Goal: Information Seeking & Learning: Learn about a topic

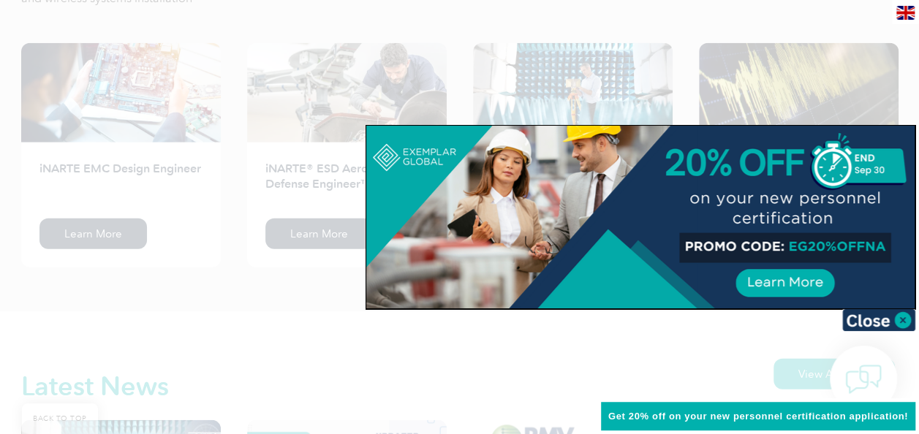
scroll to position [1989, 0]
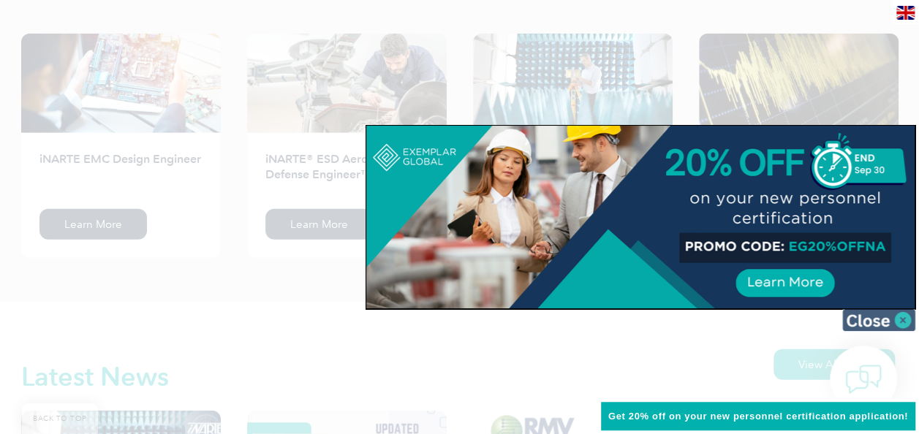
click at [909, 323] on img at bounding box center [878, 320] width 73 height 22
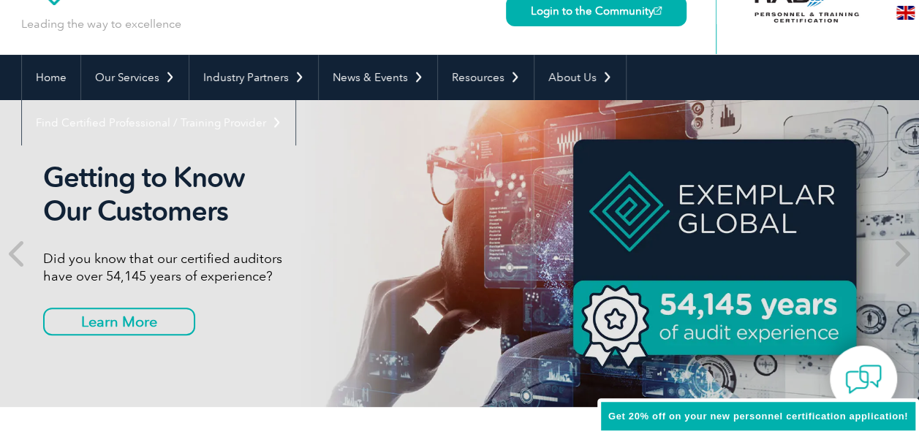
scroll to position [48, 0]
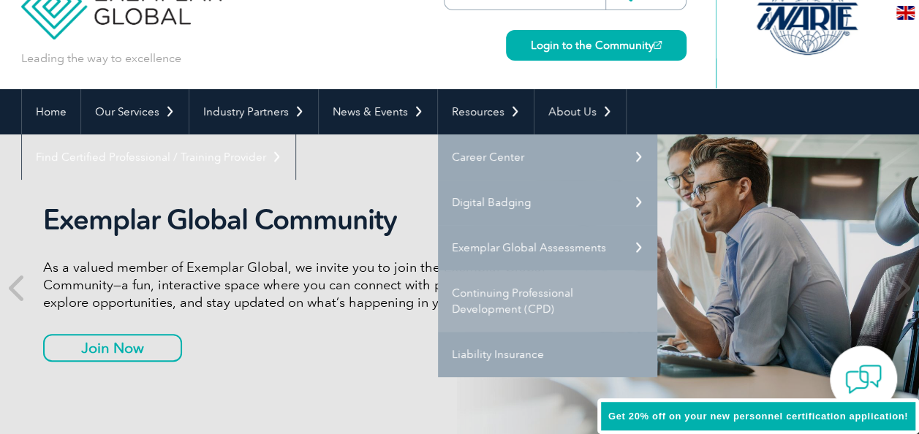
click at [490, 293] on link "Continuing Professional Development (CPD)" at bounding box center [547, 301] width 219 height 61
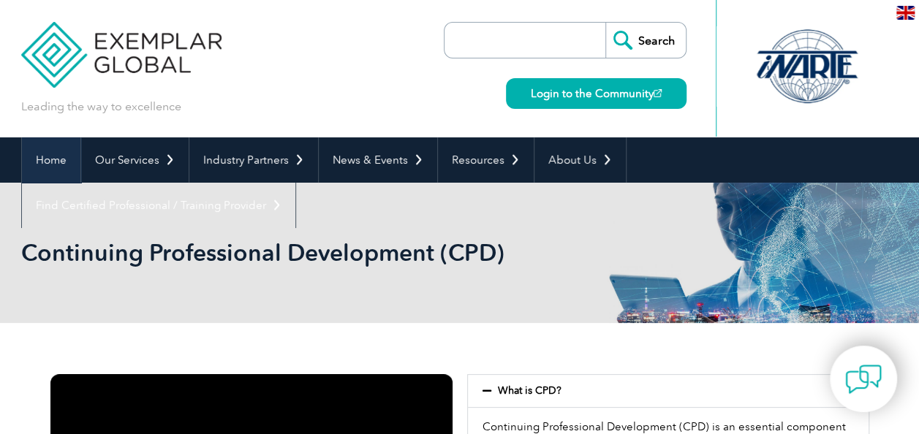
click at [40, 156] on link "Home" at bounding box center [51, 159] width 59 height 45
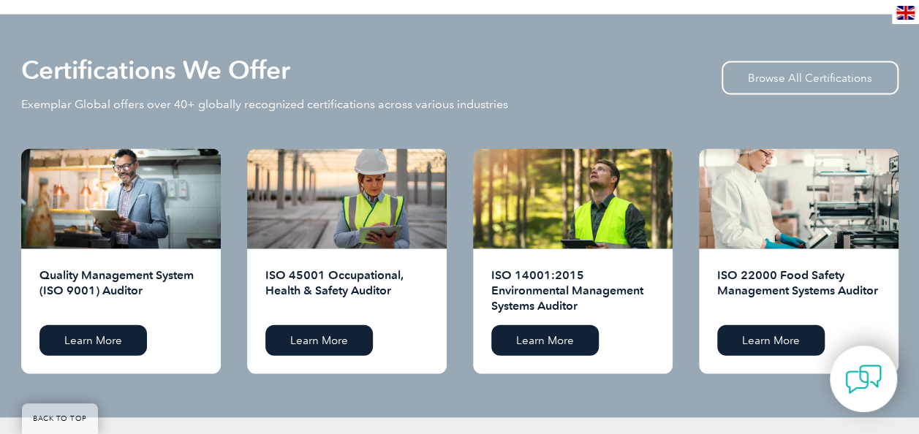
scroll to position [1443, 0]
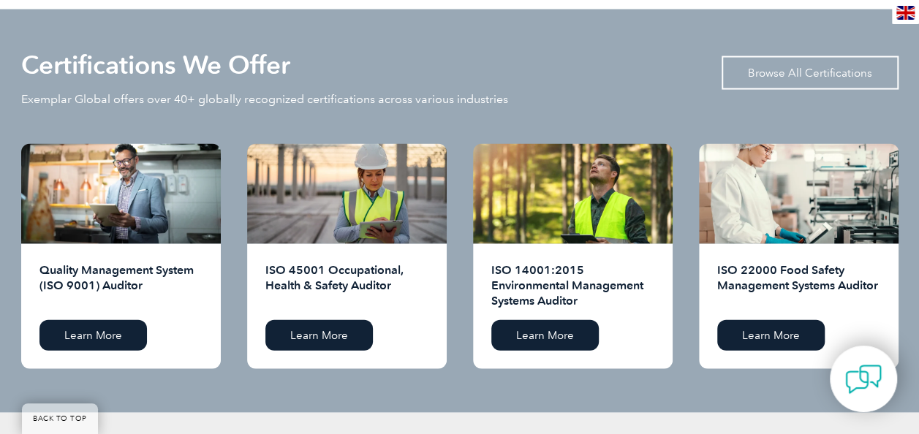
click at [787, 73] on link "Browse All Certifications" at bounding box center [810, 73] width 177 height 34
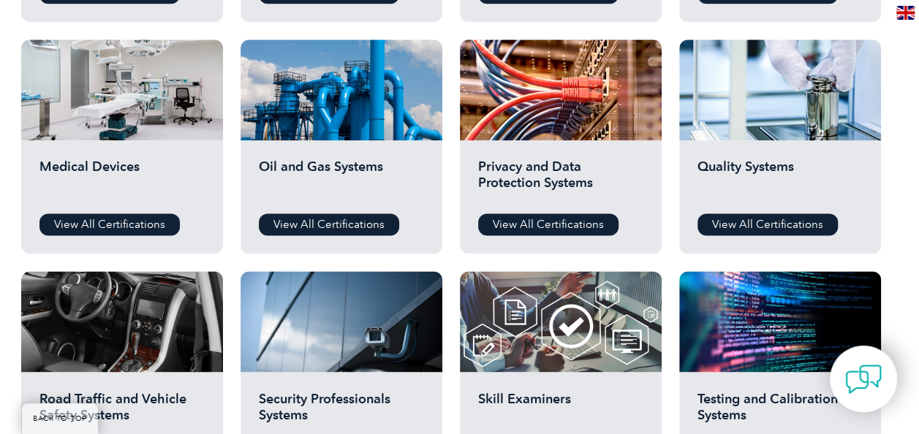
scroll to position [981, 0]
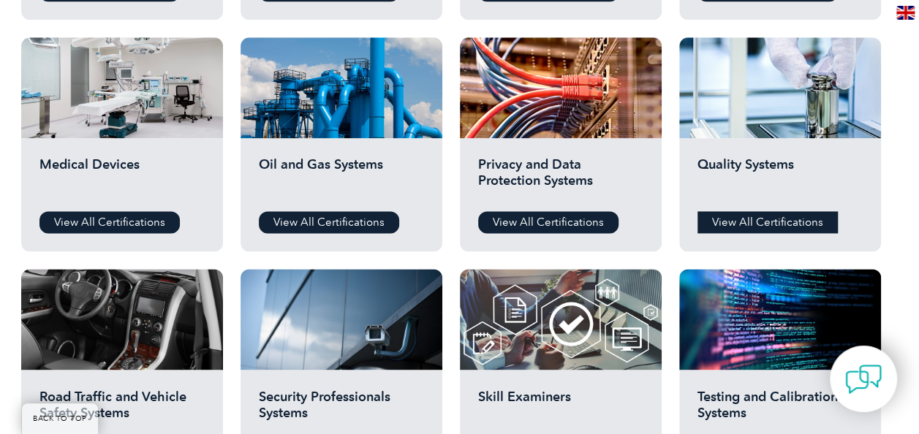
click at [781, 214] on link "View All Certifications" at bounding box center [768, 222] width 140 height 22
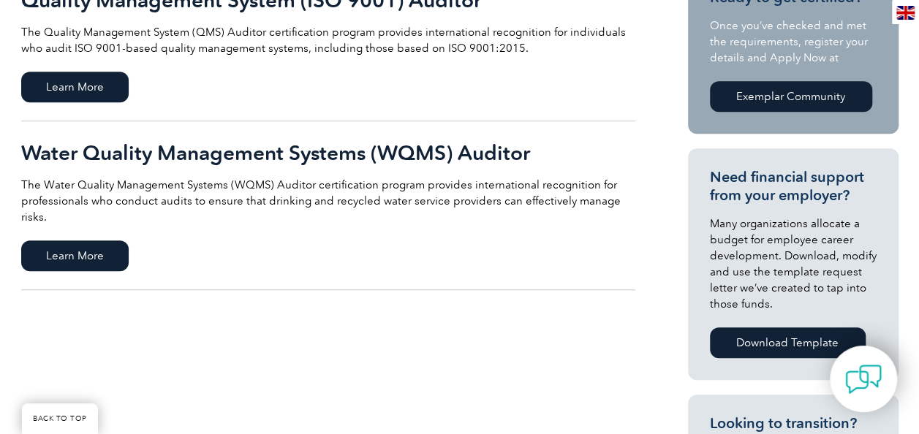
scroll to position [343, 0]
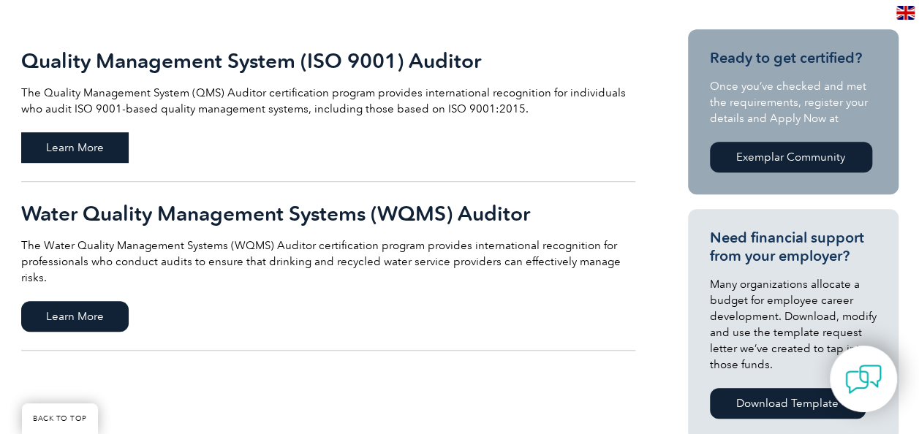
click at [96, 145] on span "Learn More" at bounding box center [74, 147] width 107 height 31
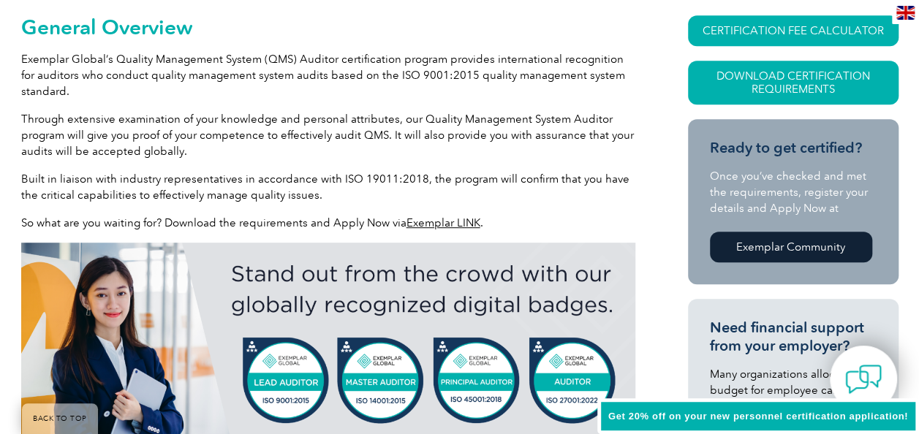
scroll to position [398, 0]
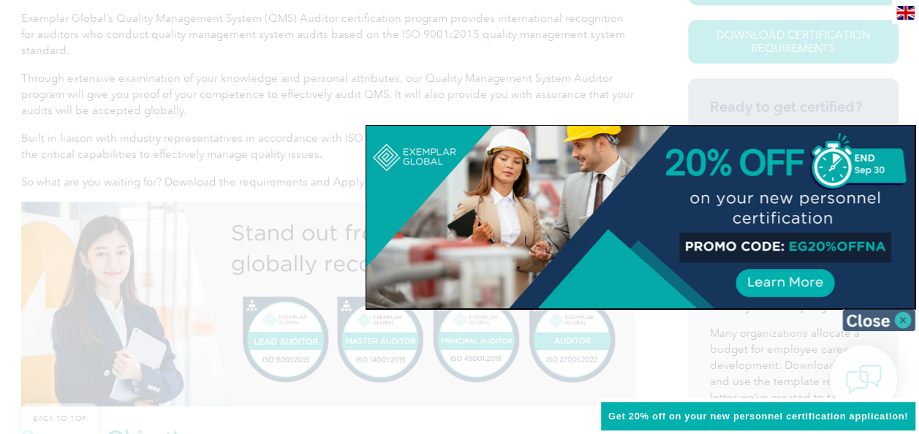
click at [902, 313] on img at bounding box center [878, 320] width 73 height 22
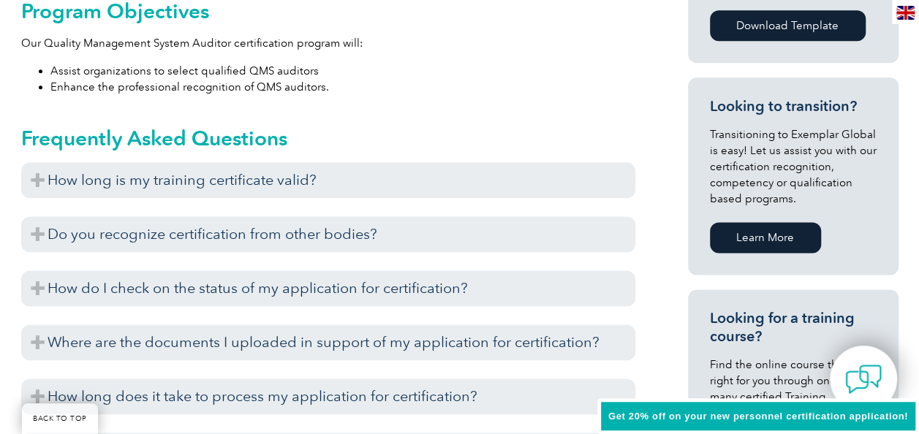
scroll to position [876, 0]
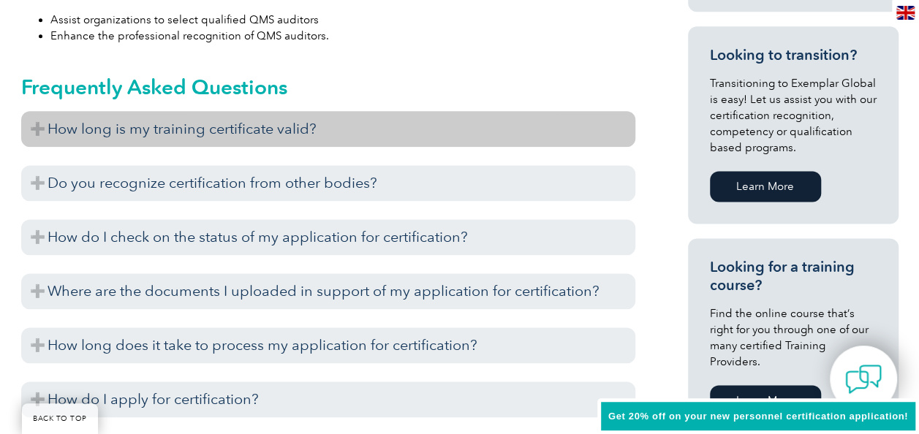
click at [43, 126] on h3 "How long is my training certificate valid?" at bounding box center [328, 129] width 614 height 36
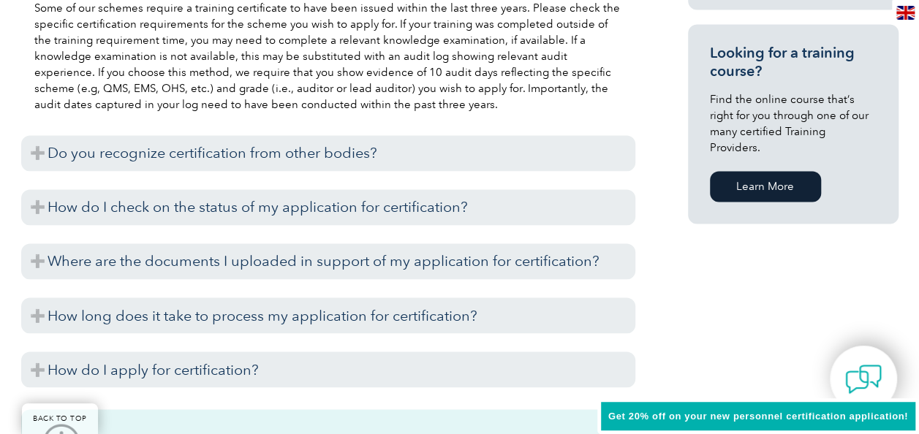
scroll to position [1084, 0]
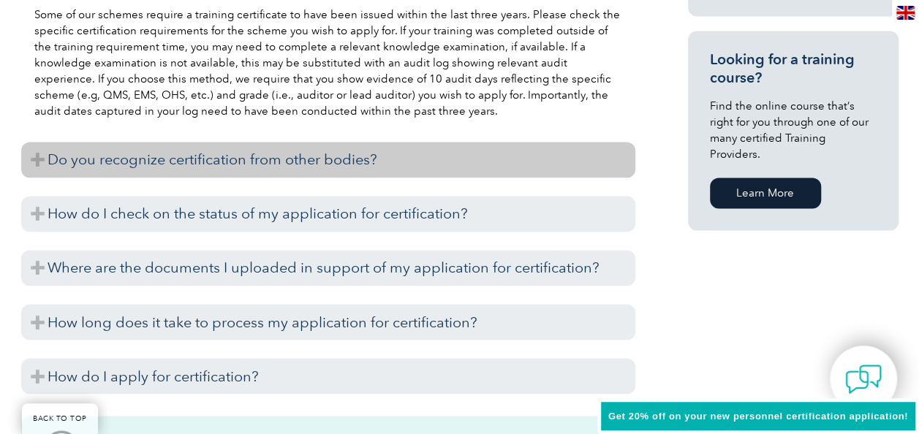
click at [45, 156] on h3 "Do you recognize certification from other bodies?" at bounding box center [328, 160] width 614 height 36
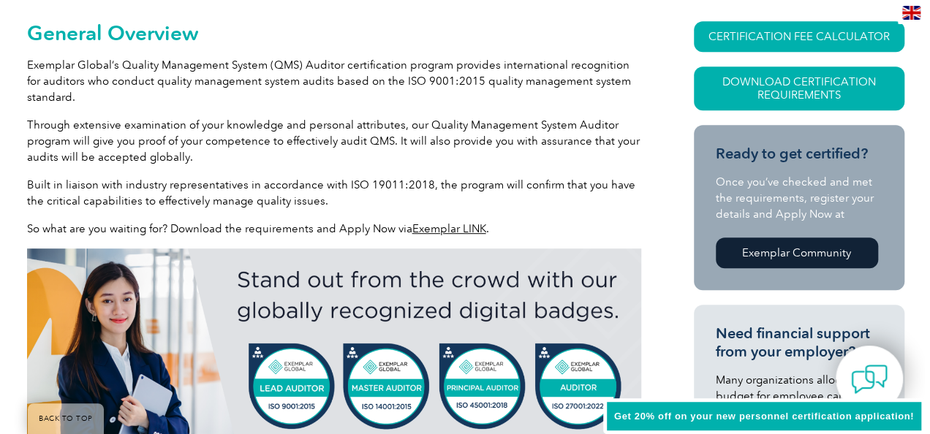
scroll to position [347, 0]
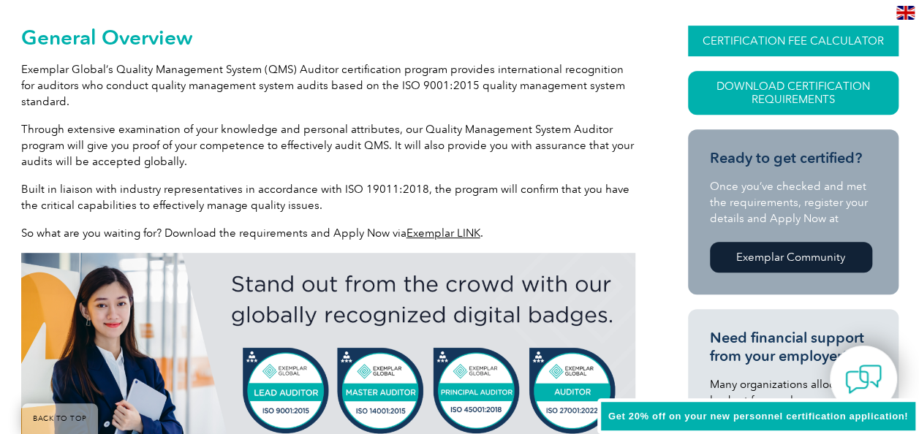
click at [794, 35] on link "CERTIFICATION FEE CALCULATOR" at bounding box center [793, 41] width 211 height 31
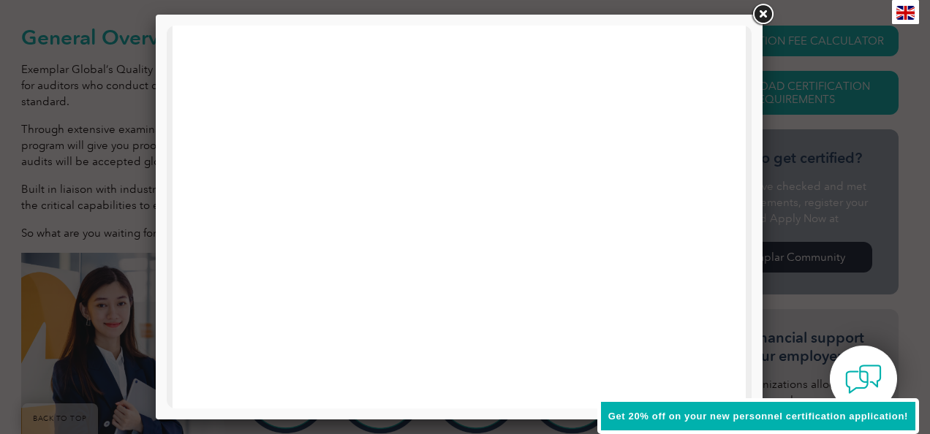
scroll to position [86, 0]
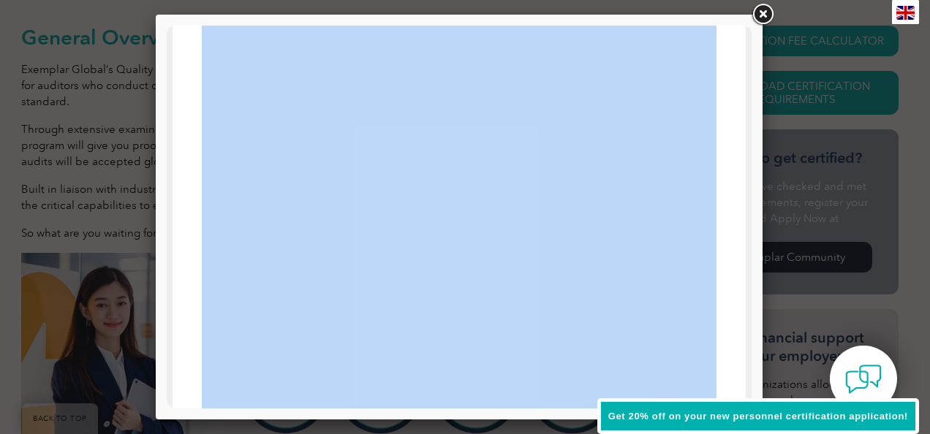
drag, startPoint x: 736, startPoint y: 142, endPoint x: 723, endPoint y: 146, distance: 13.9
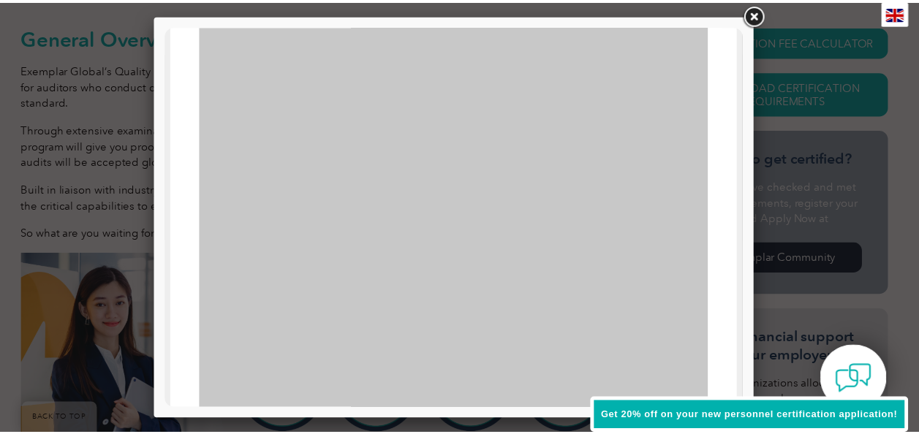
scroll to position [535, 0]
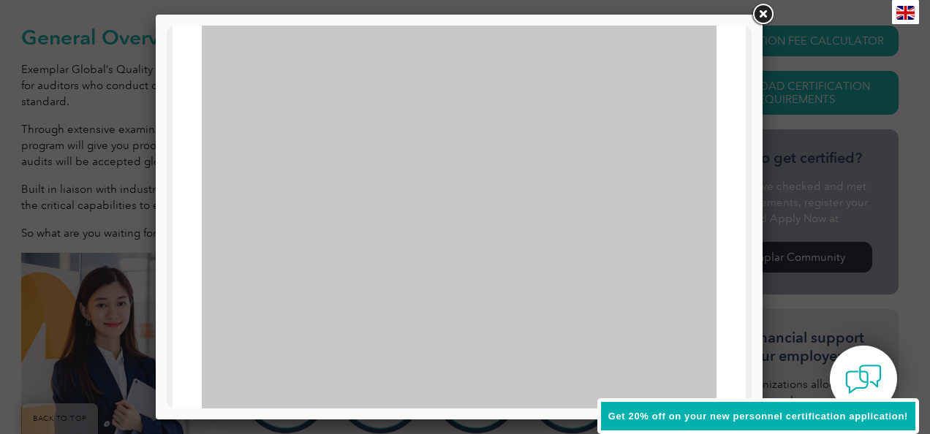
click at [763, 12] on link at bounding box center [763, 14] width 26 height 26
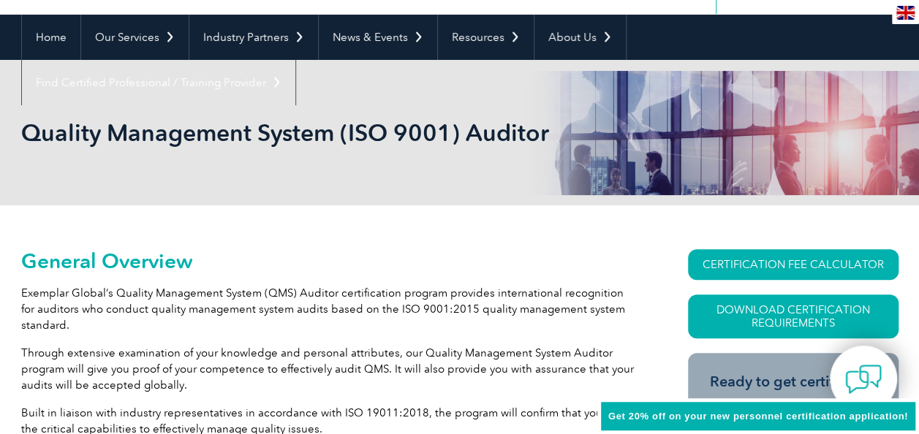
scroll to position [0, 0]
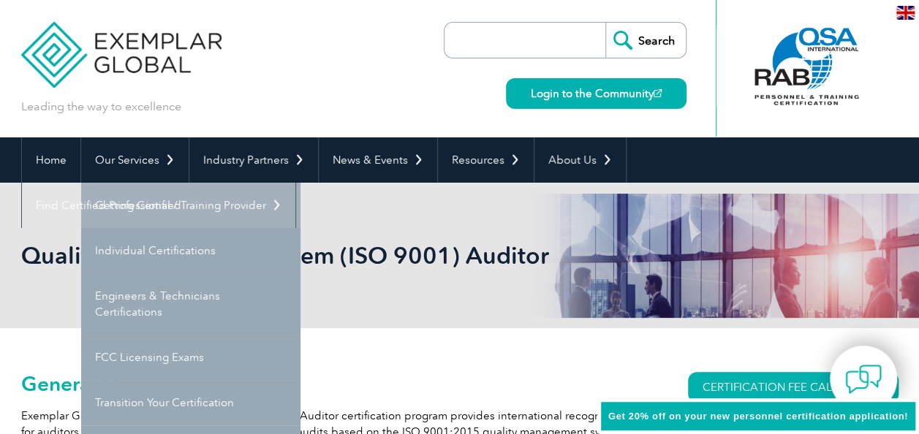
click at [155, 205] on link "Getting Certified" at bounding box center [190, 205] width 219 height 45
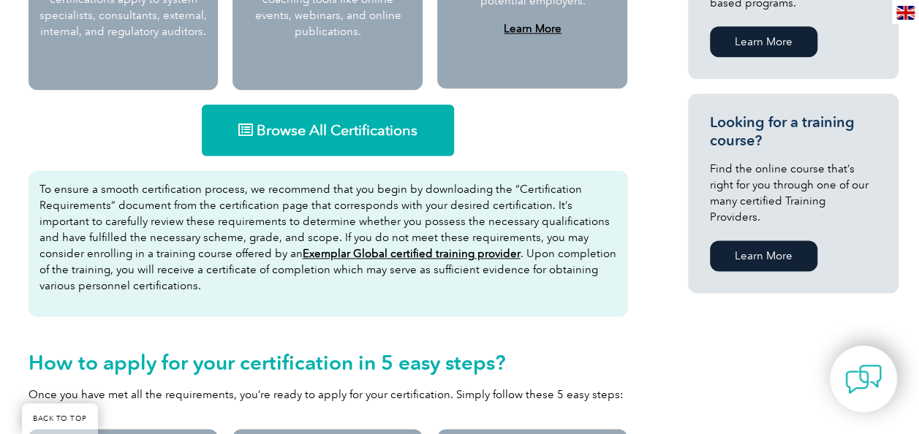
scroll to position [927, 0]
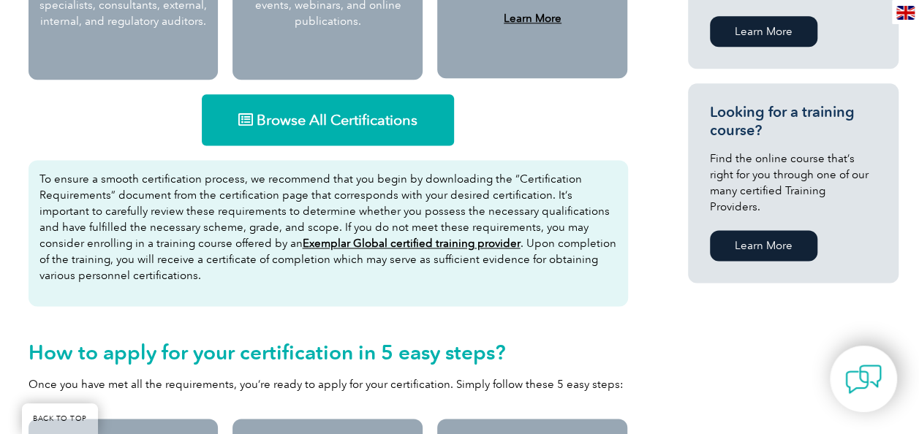
click at [317, 121] on span "Browse All Certifications" at bounding box center [337, 120] width 161 height 15
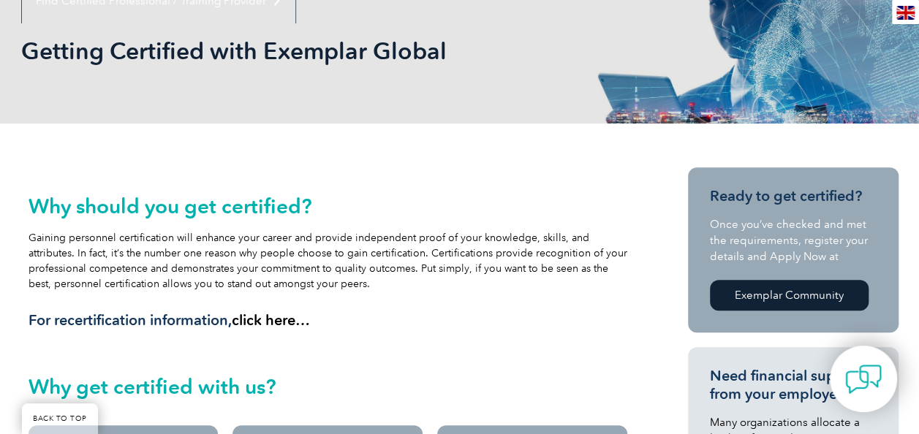
scroll to position [0, 0]
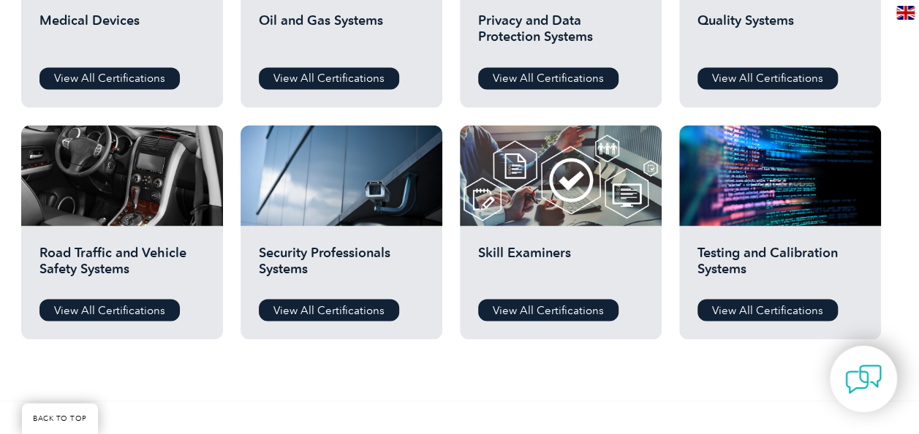
scroll to position [1135, 0]
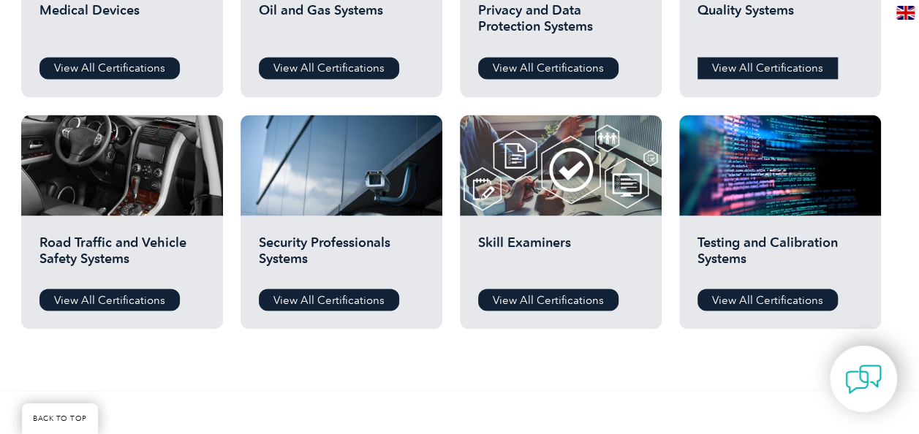
click at [749, 68] on link "View All Certifications" at bounding box center [768, 68] width 140 height 22
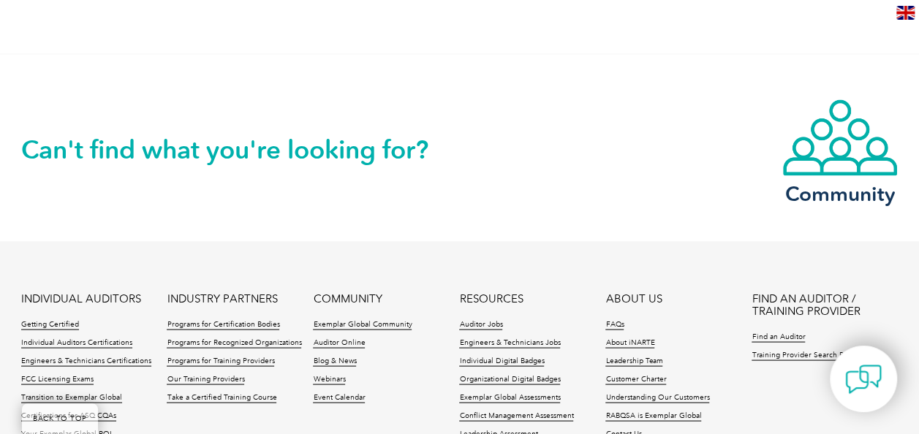
scroll to position [1408, 0]
